Goal: Task Accomplishment & Management: Manage account settings

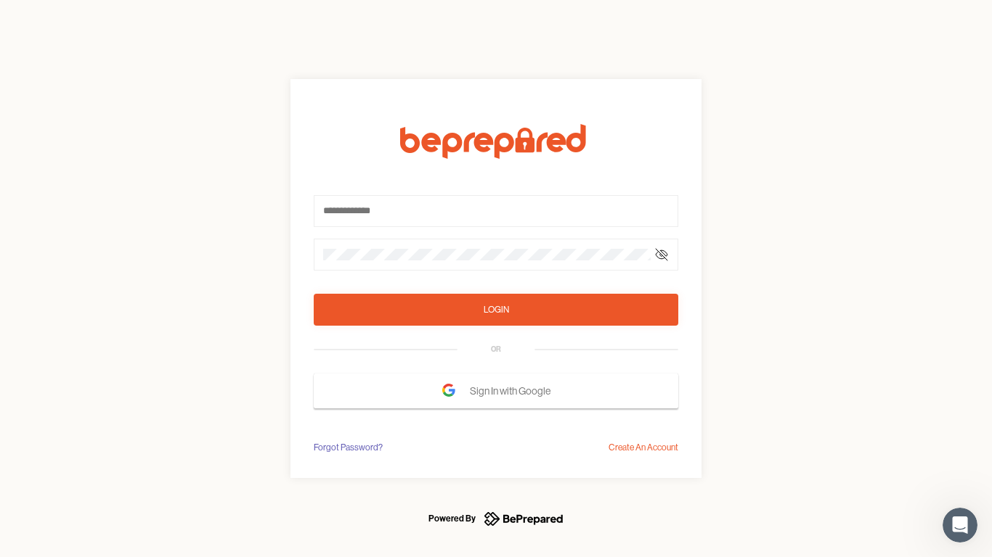
click at [496, 279] on form "Login OR Sign In with Google" at bounding box center [496, 266] width 364 height 285
click at [661, 255] on icon at bounding box center [661, 255] width 12 height 12
click at [496, 310] on div "Login" at bounding box center [495, 310] width 25 height 15
click at [496, 391] on span "Sign In with Google" at bounding box center [514, 391] width 88 height 26
click at [345, 448] on div "Forgot Password?" at bounding box center [348, 448] width 69 height 15
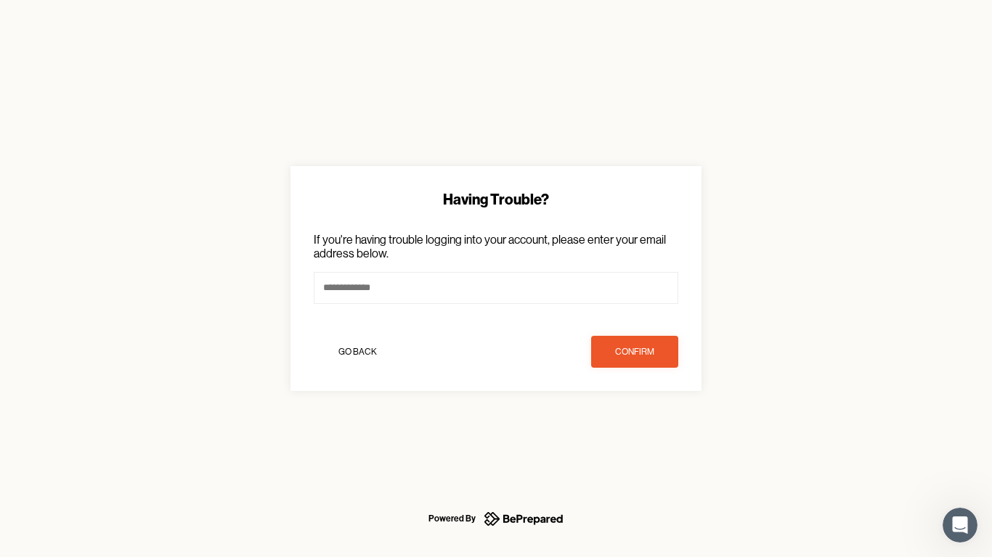
click at [645, 448] on div "Having Trouble? If you're having trouble logging into your account, please ente…" at bounding box center [496, 278] width 992 height 557
click at [960, 526] on icon "Open Intercom Messenger" at bounding box center [960, 526] width 24 height 24
